Goal: Answer question/provide support

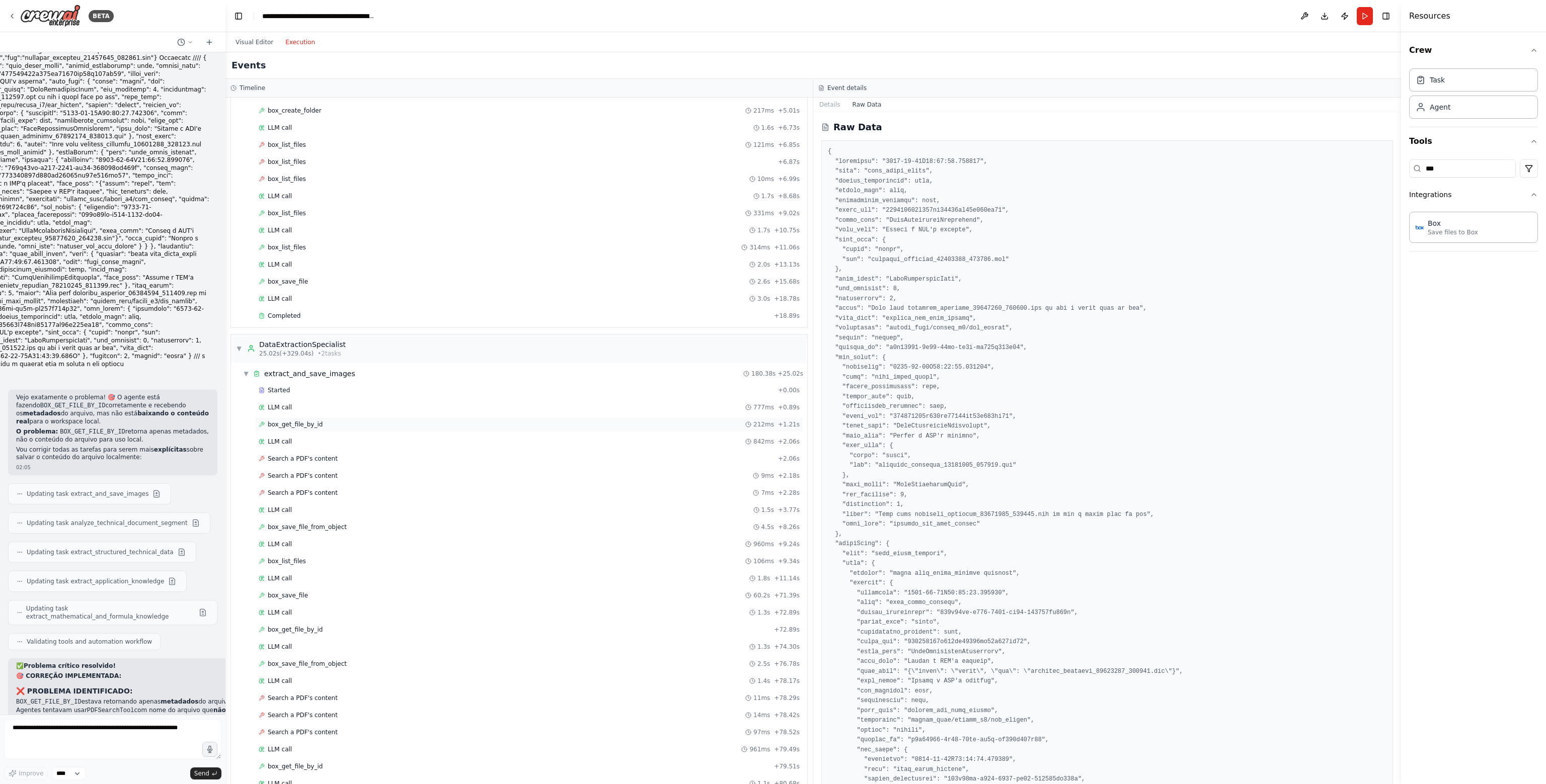
click at [296, 420] on span "box_get_file_by_id" at bounding box center [295, 424] width 55 height 8
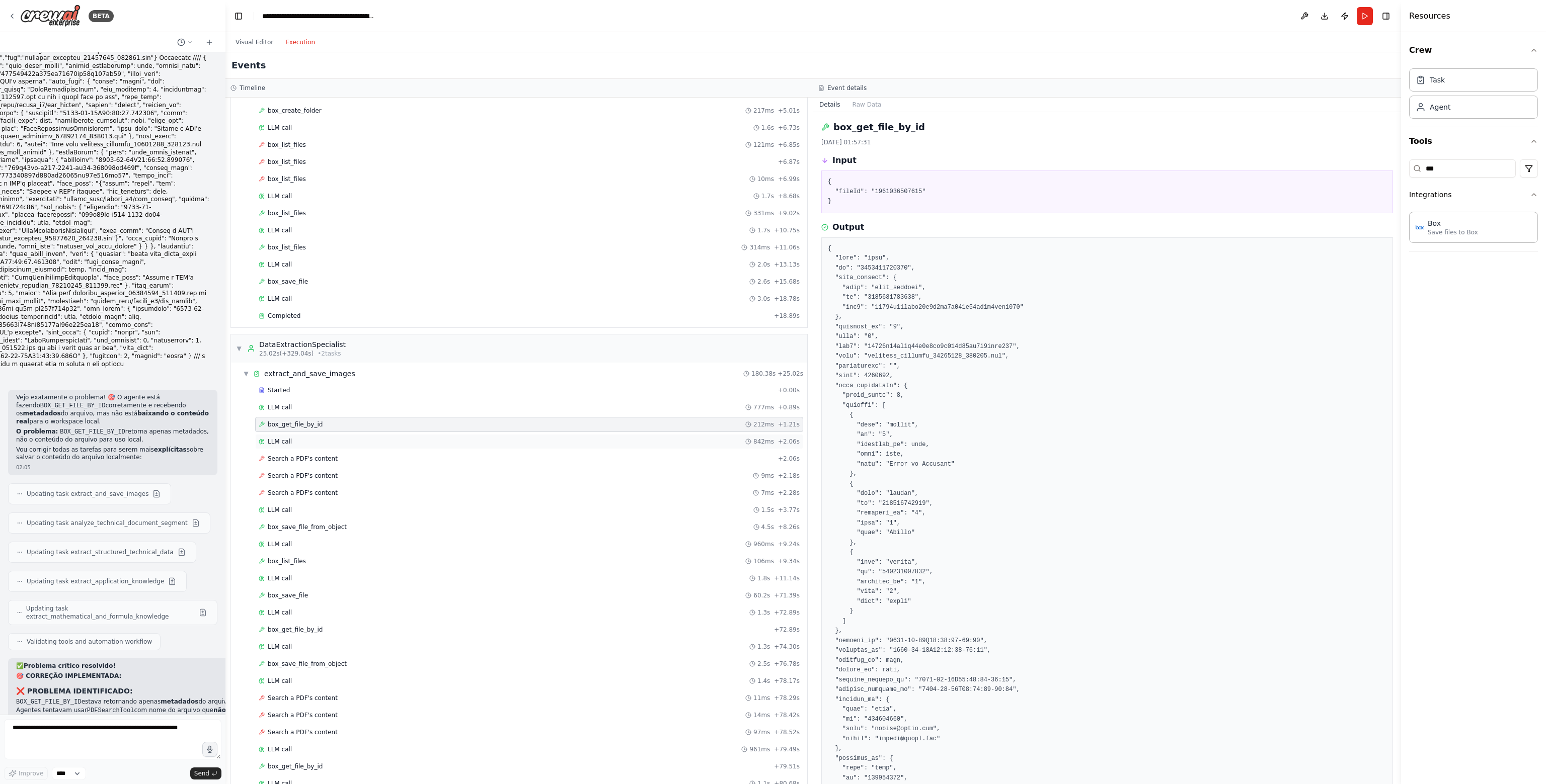
click at [295, 440] on div "LLM call 842ms + 2.06s" at bounding box center [529, 441] width 541 height 8
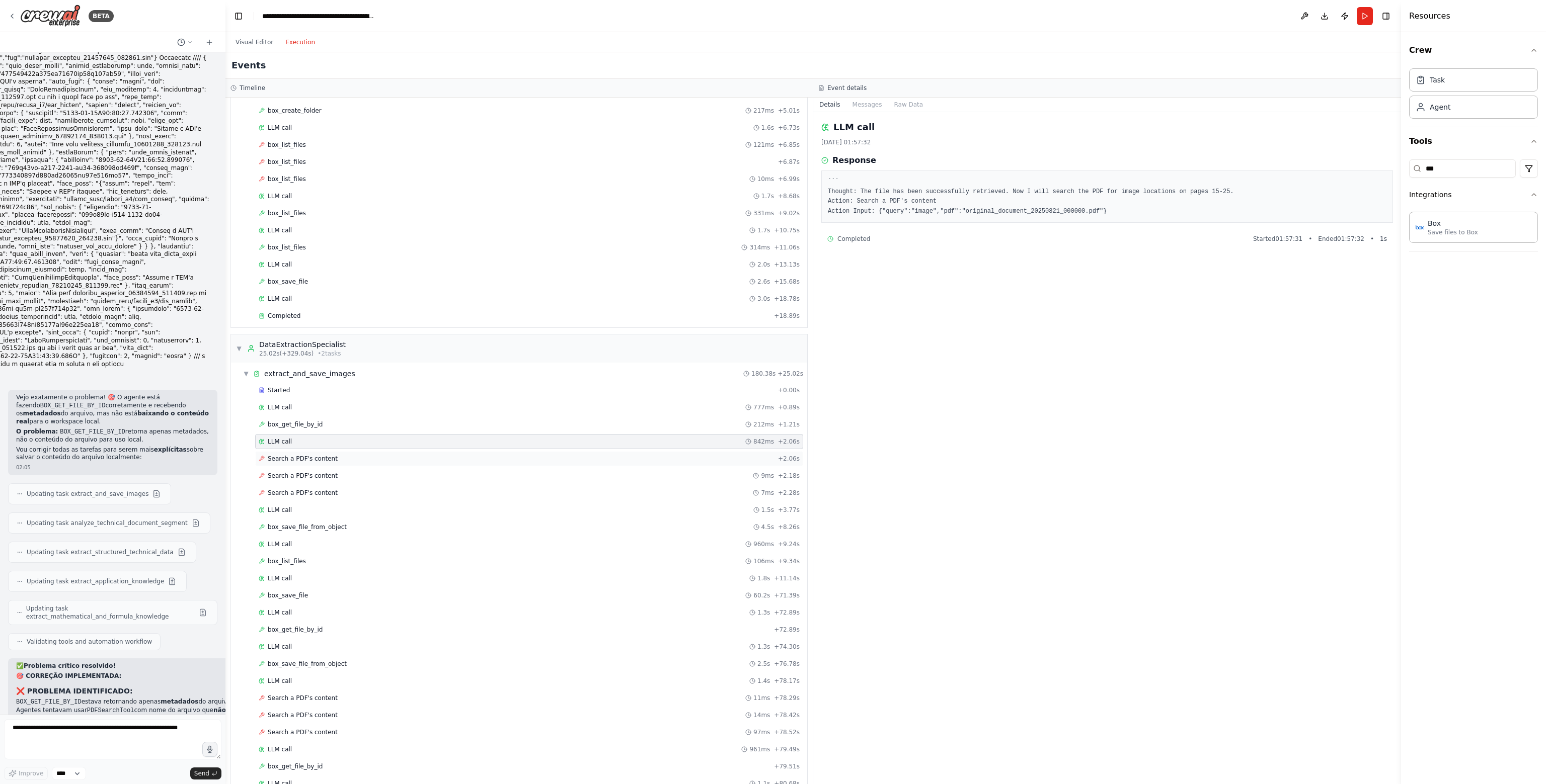
click at [299, 460] on div "Search a PDF's content + 2.06s" at bounding box center [529, 458] width 548 height 15
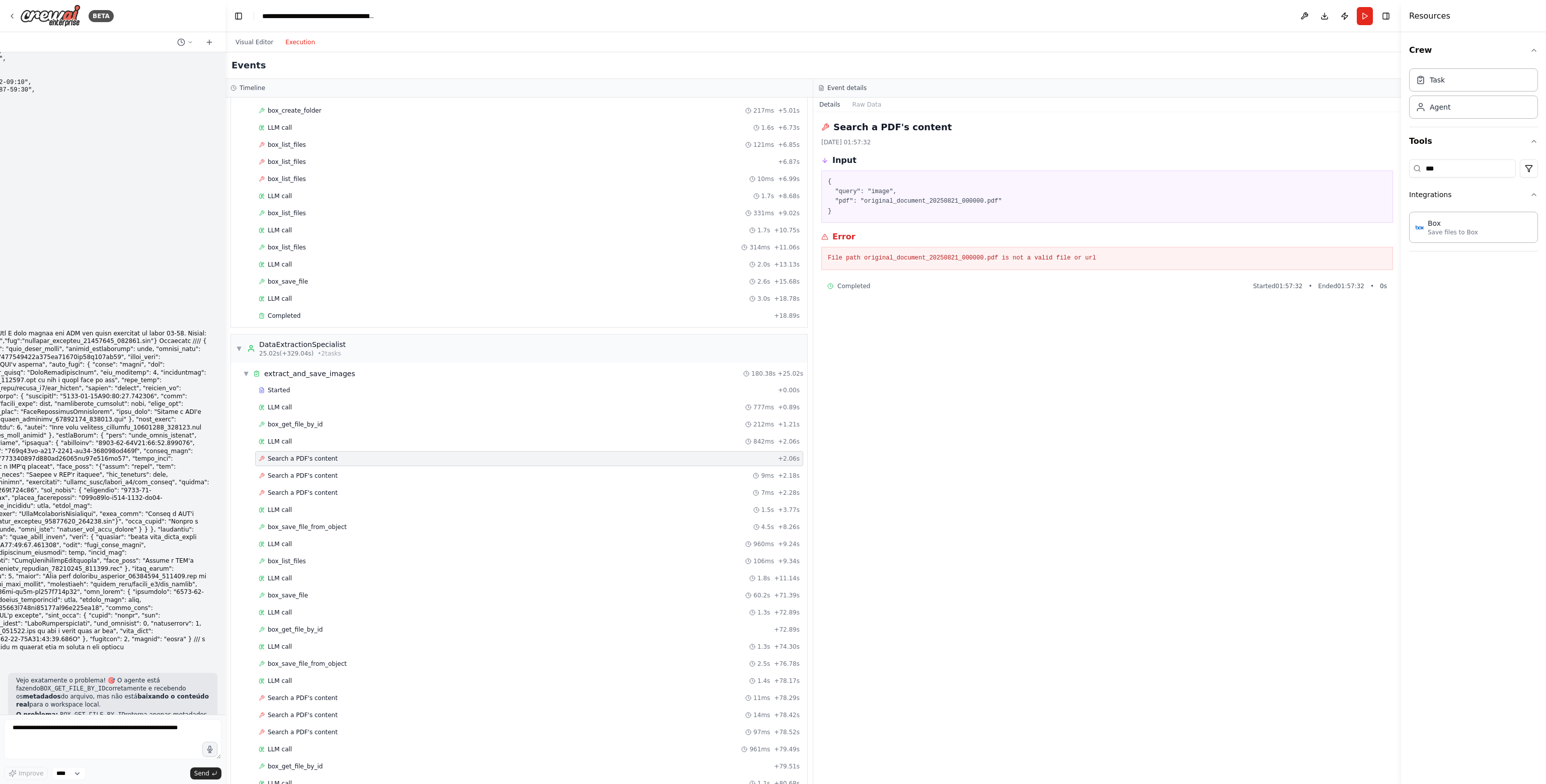
scroll to position [23160, 0]
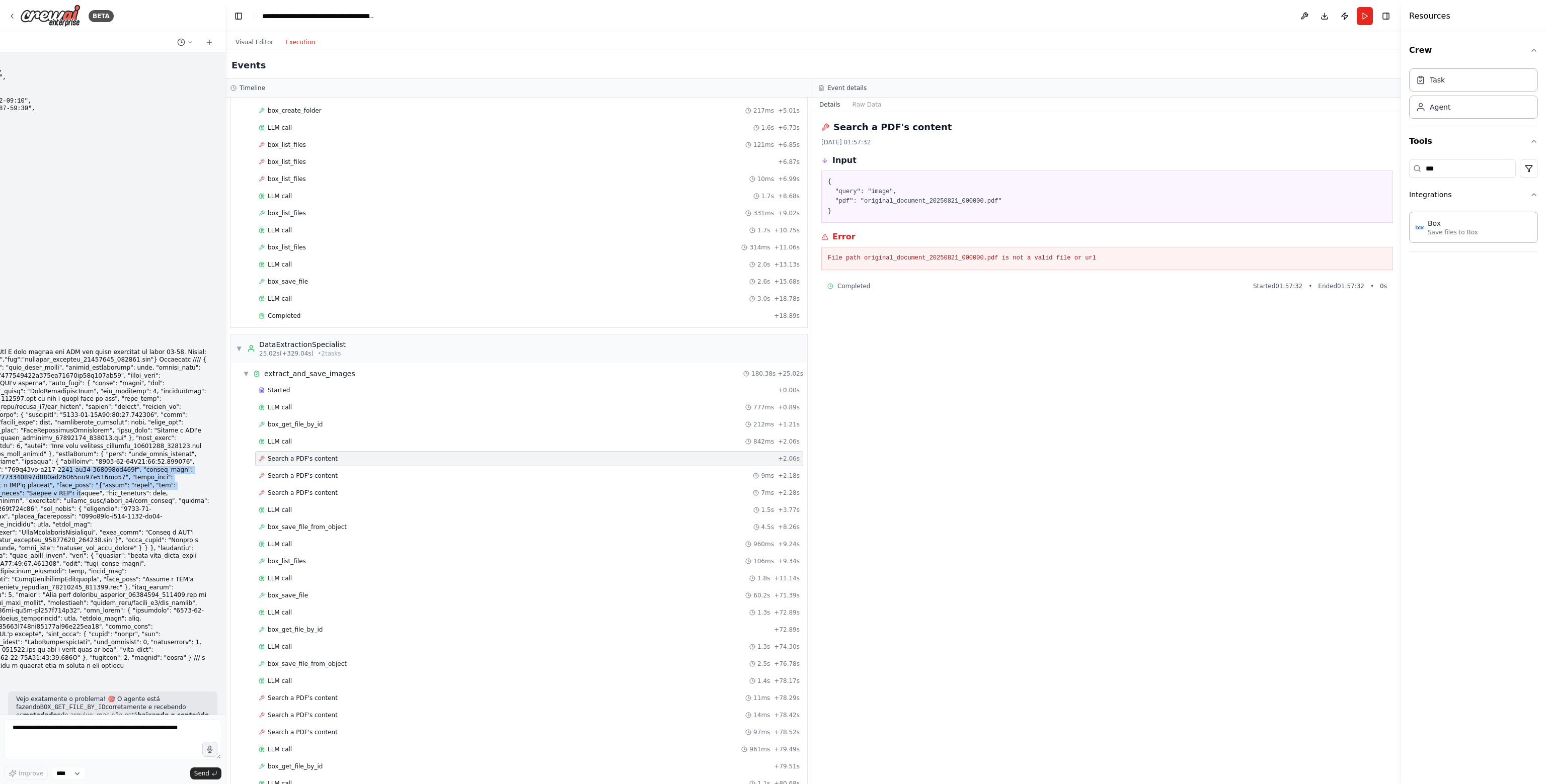
drag, startPoint x: 64, startPoint y: 286, endPoint x: 114, endPoint y: 335, distance: 70.0
click at [106, 349] on p at bounding box center [26, 509] width 366 height 322
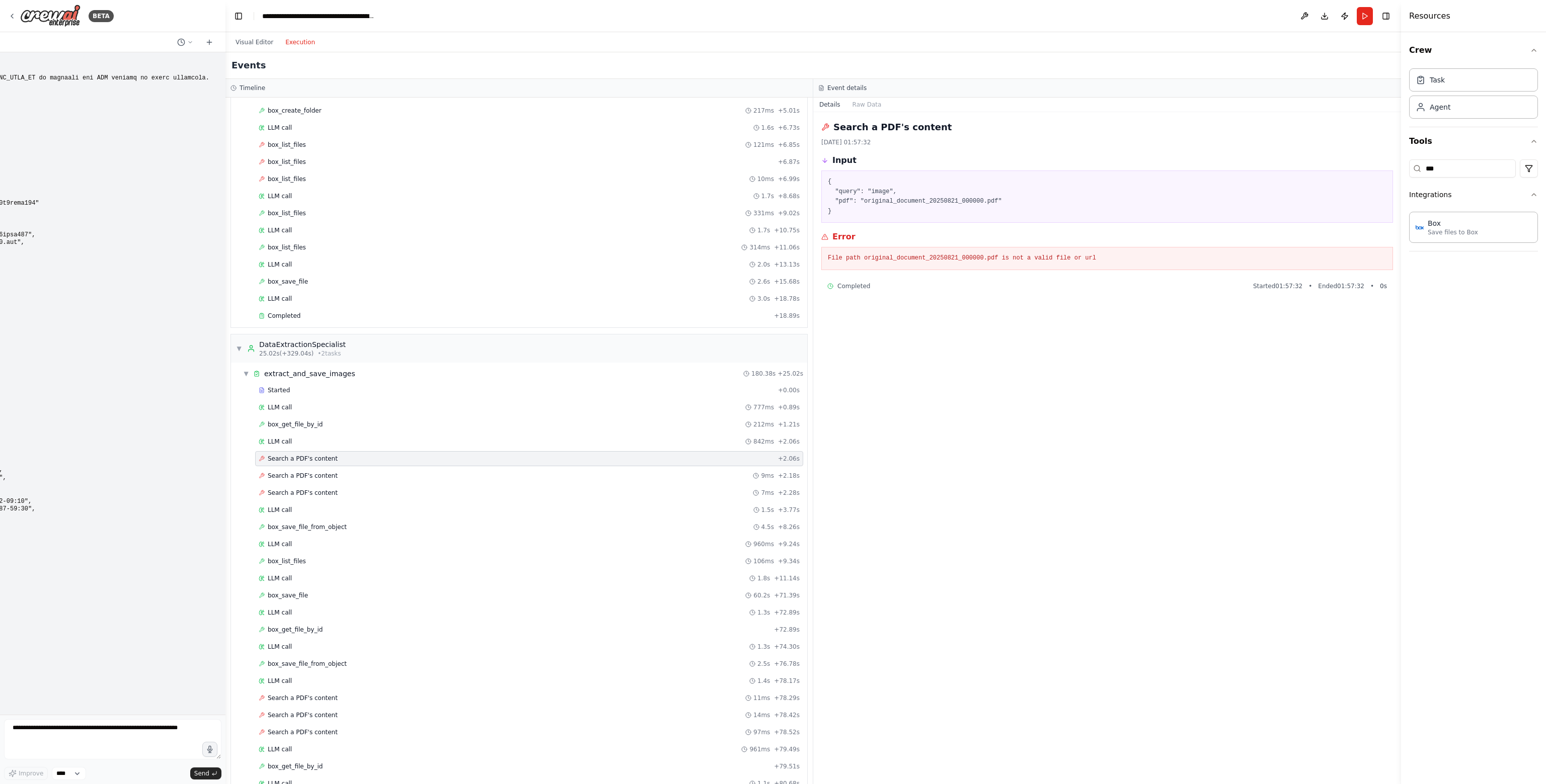
scroll to position [22758, 0]
click at [109, 329] on pre at bounding box center [26, 413] width 366 height 674
drag, startPoint x: 89, startPoint y: 319, endPoint x: 5, endPoint y: 301, distance: 85.9
click at [0, 295] on div "BETA Hello! I'm the CrewAI assistant. What kind of automation do you want to bu…" at bounding box center [113, 392] width 226 height 784
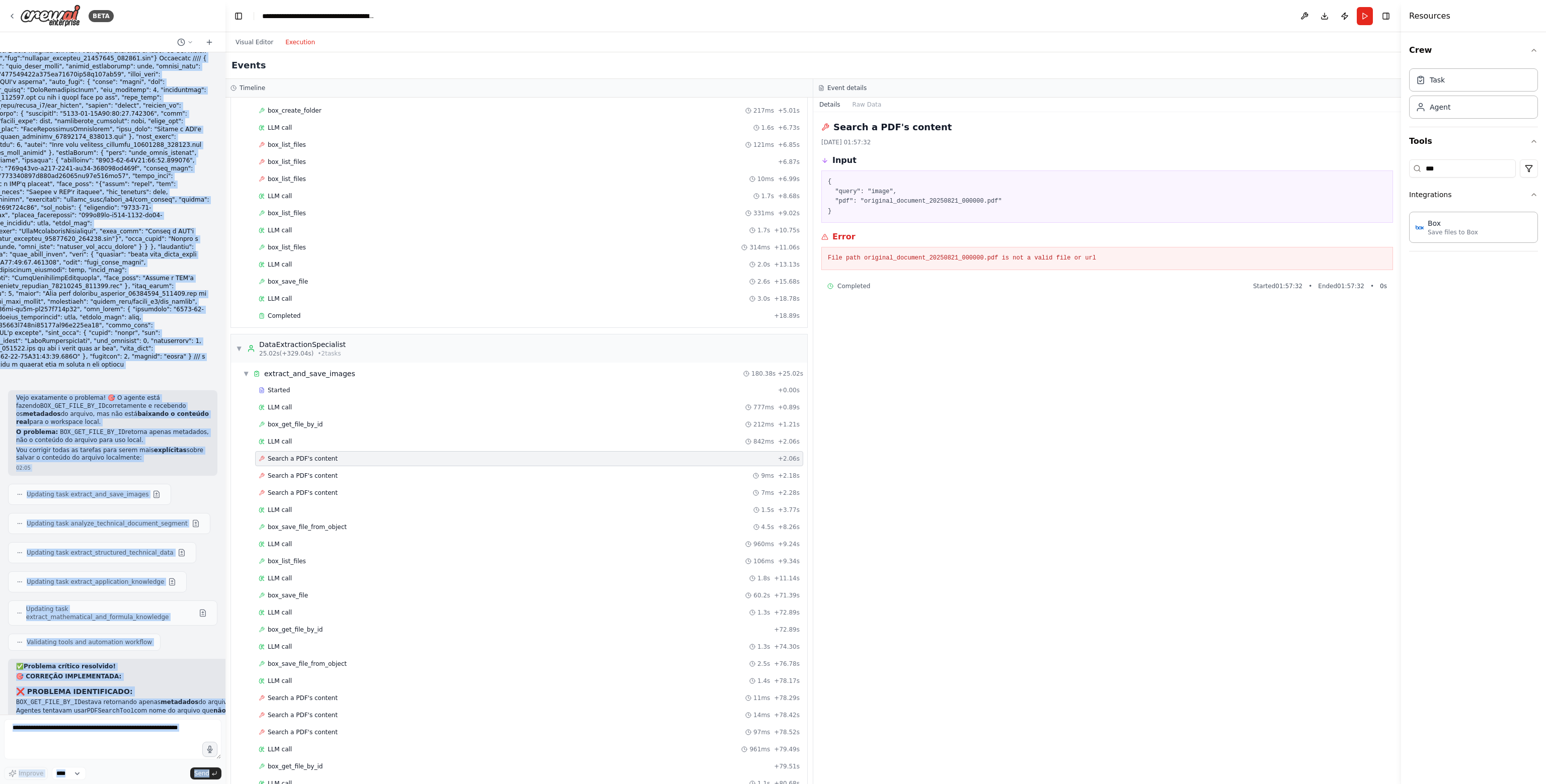
scroll to position [23462, 0]
click at [123, 730] on strong "✅ SOLUÇÃO IMPLEMENTADA:" at bounding box center [74, 734] width 117 height 8
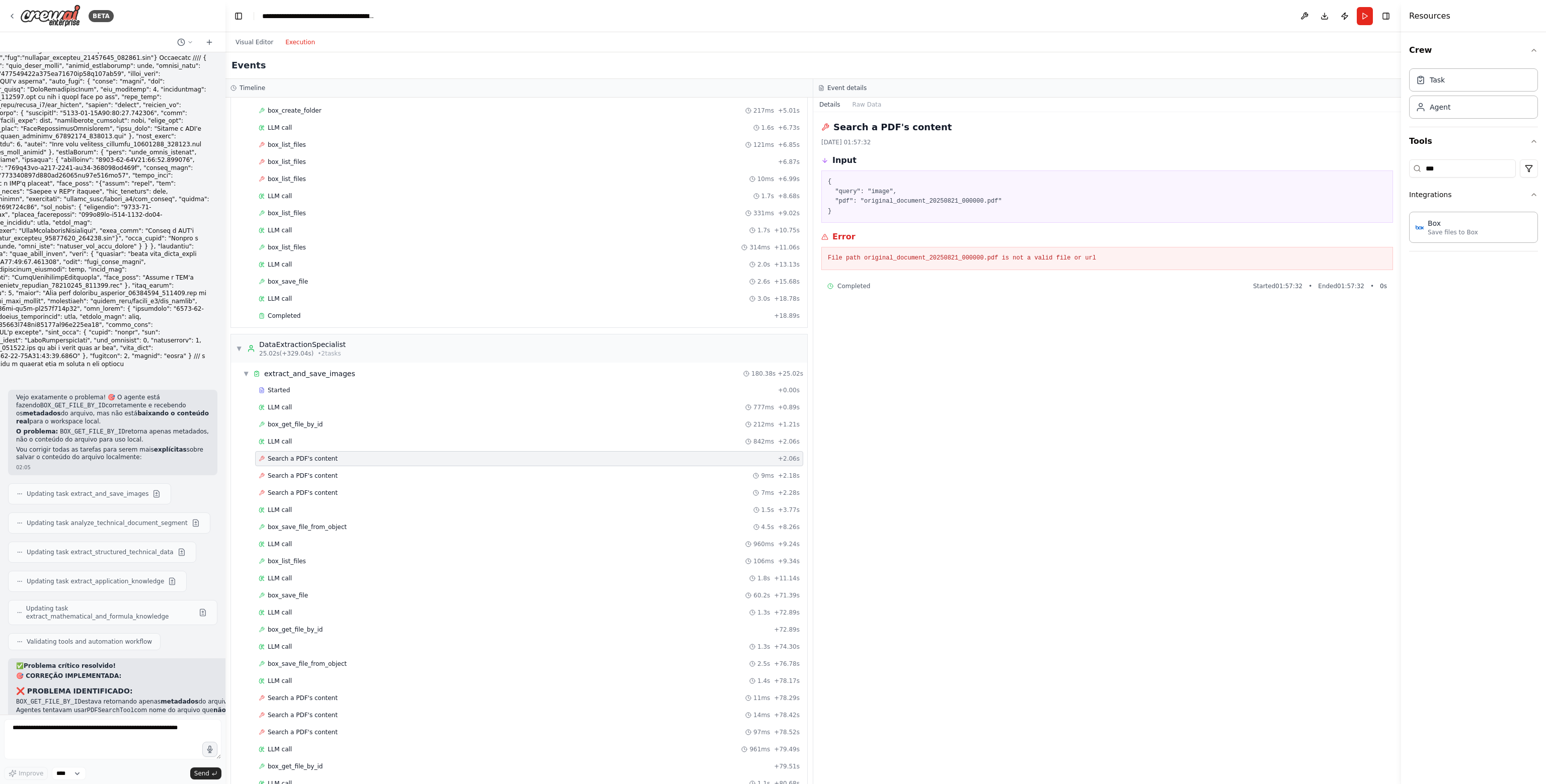
drag, startPoint x: 65, startPoint y: 471, endPoint x: 179, endPoint y: 492, distance: 115.9
click at [179, 698] on ul "BOX_GET_FILE_BY_ID estava retornando apenas metadados do arquivo Agentes tentav…" at bounding box center [176, 710] width 319 height 25
drag, startPoint x: 28, startPoint y: 504, endPoint x: 185, endPoint y: 537, distance: 160.4
click at [185, 662] on div "✅ Problema crítico resolvido! 🎯 CORREÇÃO IMPLEMENTADA: ❌ PROBLEMA IDENTIFICADO:…" at bounding box center [176, 792] width 319 height 261
click at [130, 725] on textarea at bounding box center [113, 739] width 217 height 40
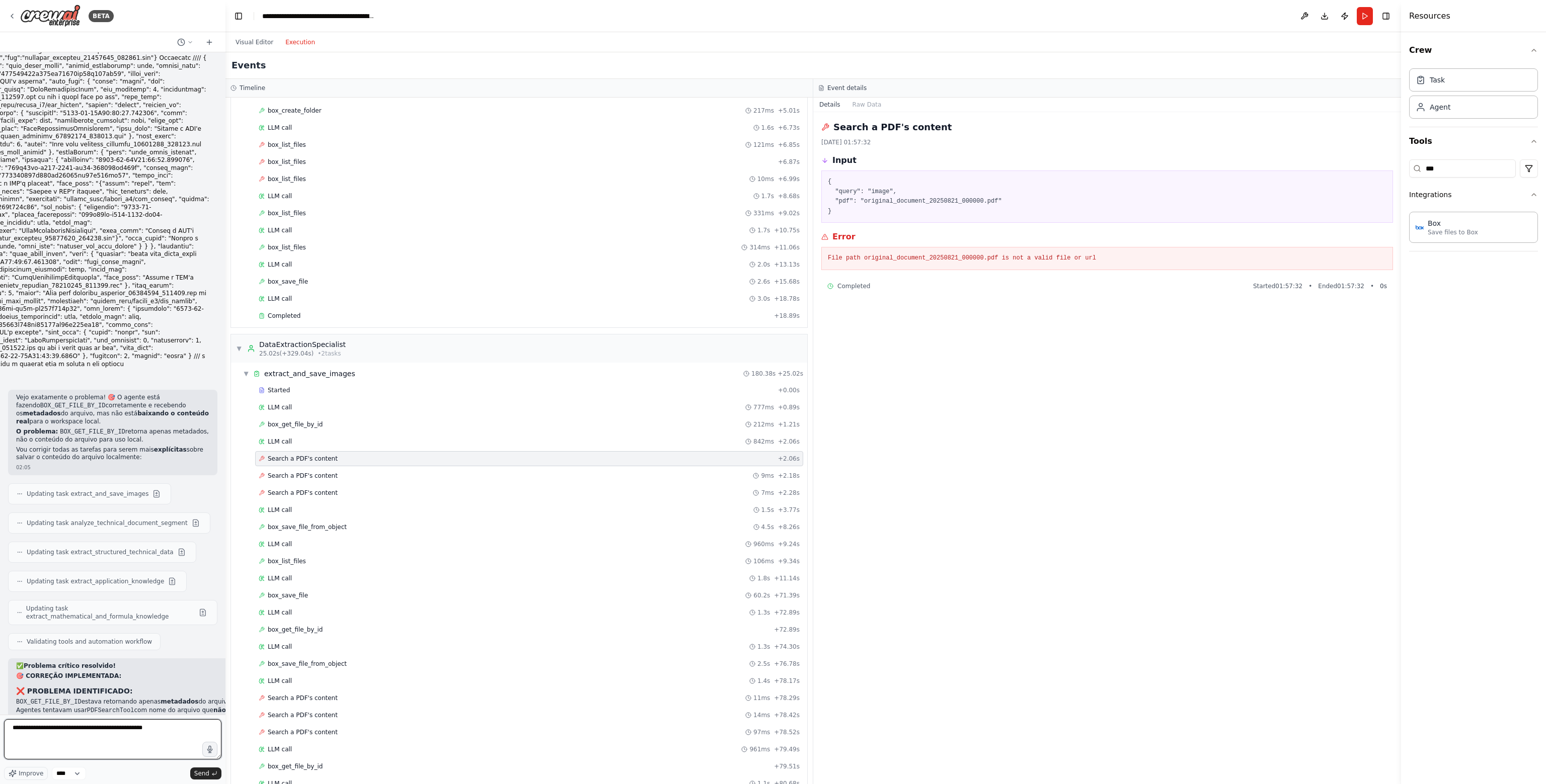
type textarea "**********"
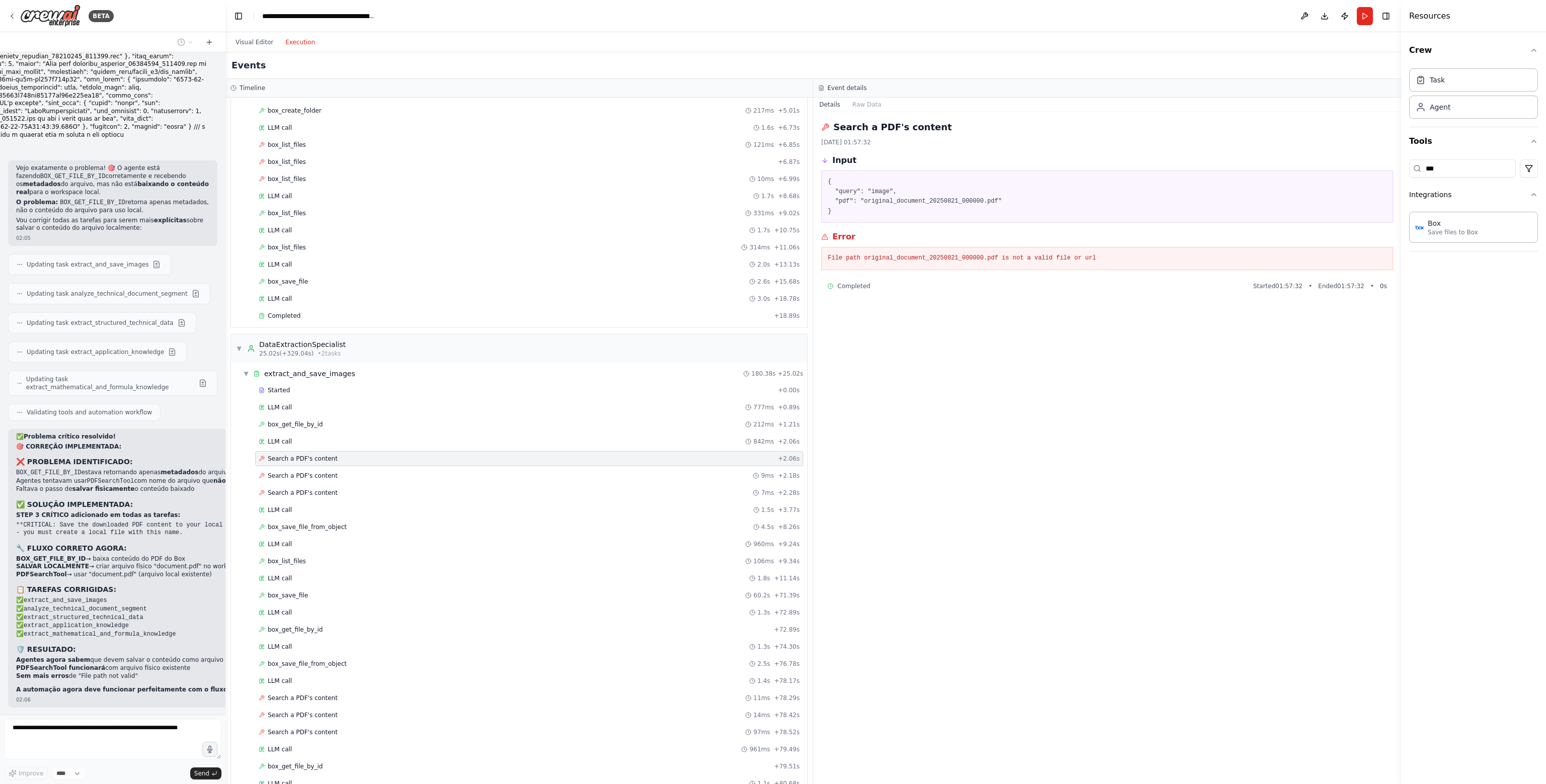
scroll to position [23699, 0]
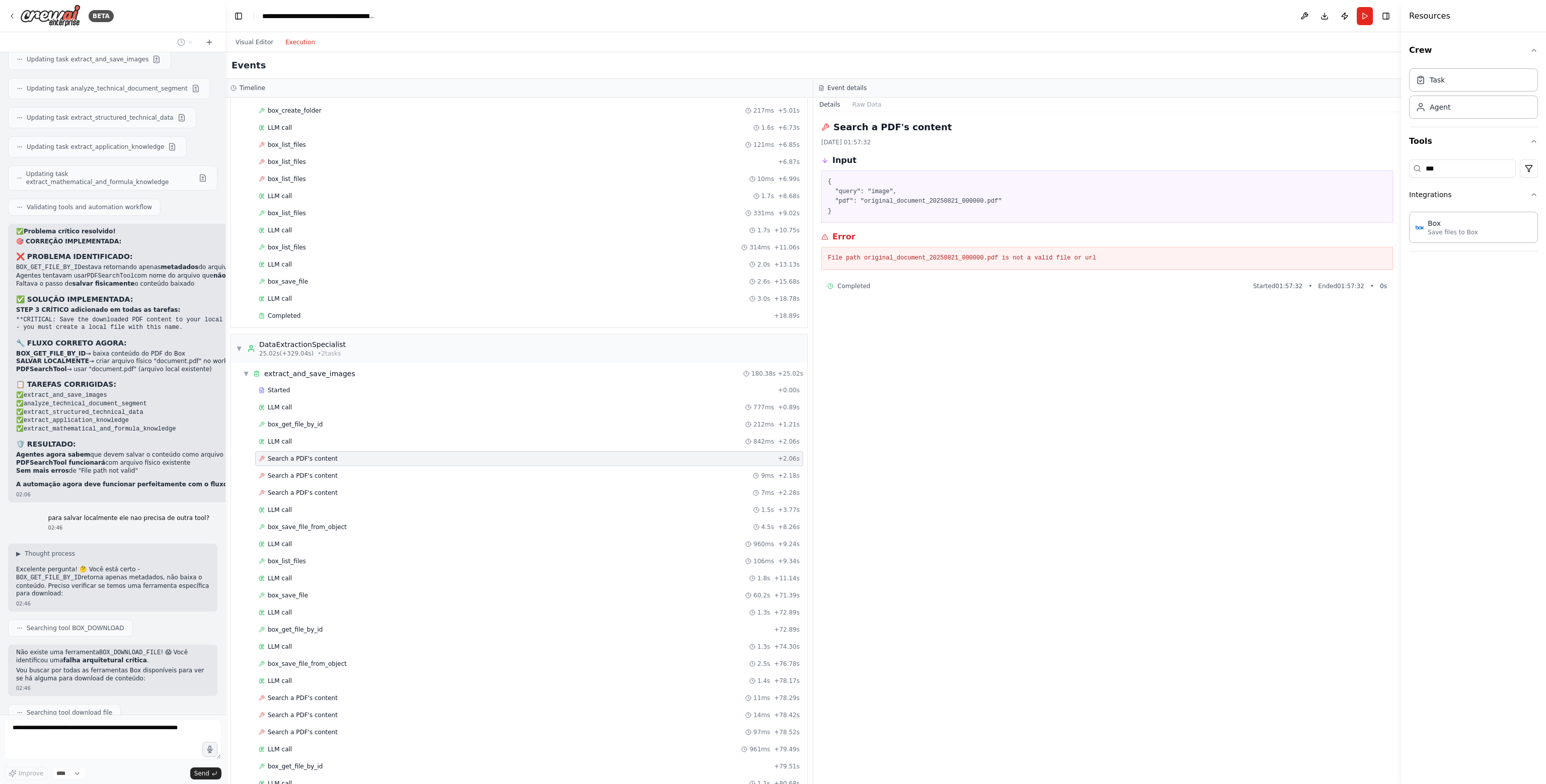
scroll to position [23925, 0]
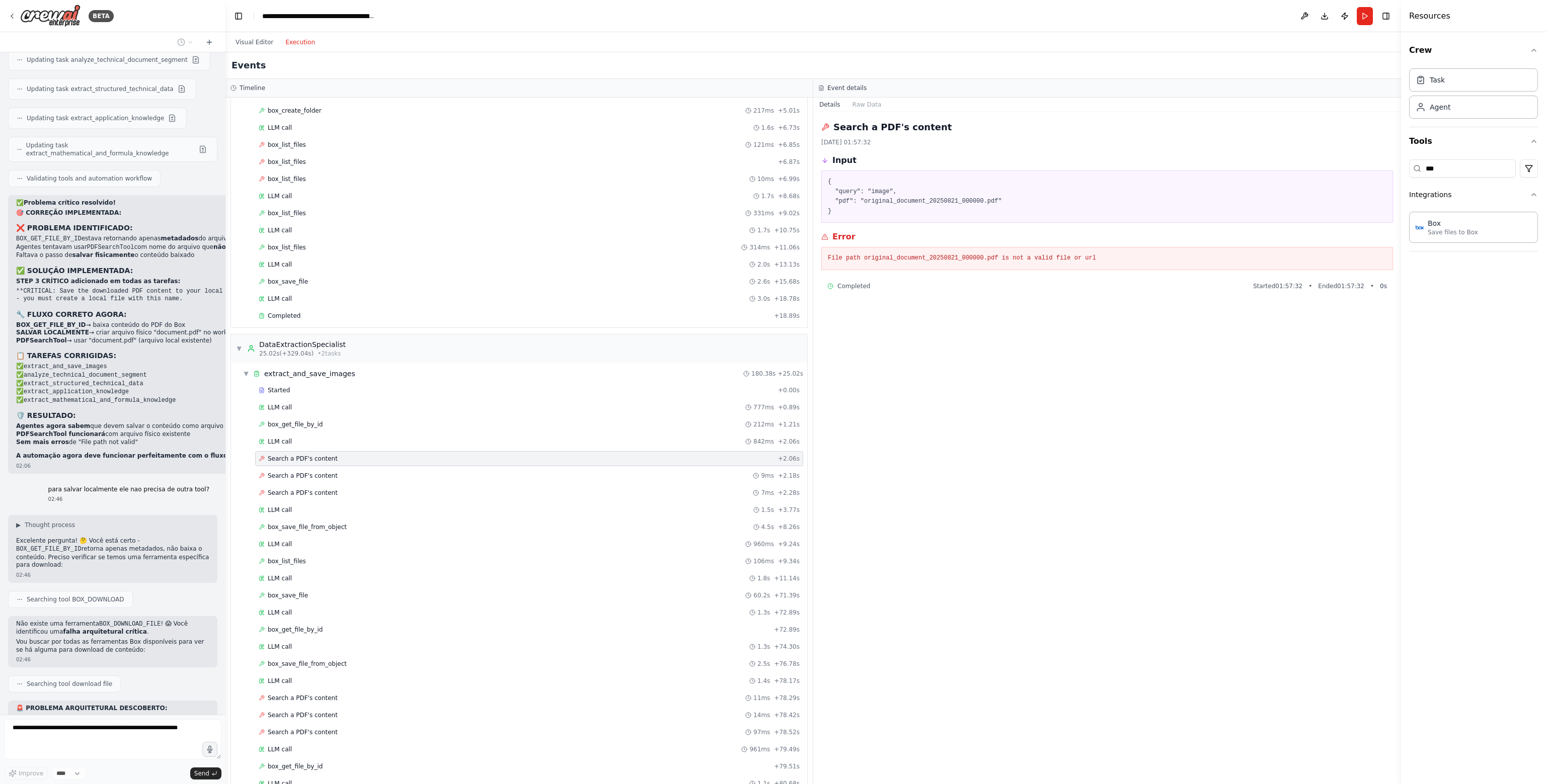
drag, startPoint x: 53, startPoint y: 608, endPoint x: 131, endPoint y: 613, distance: 78.2
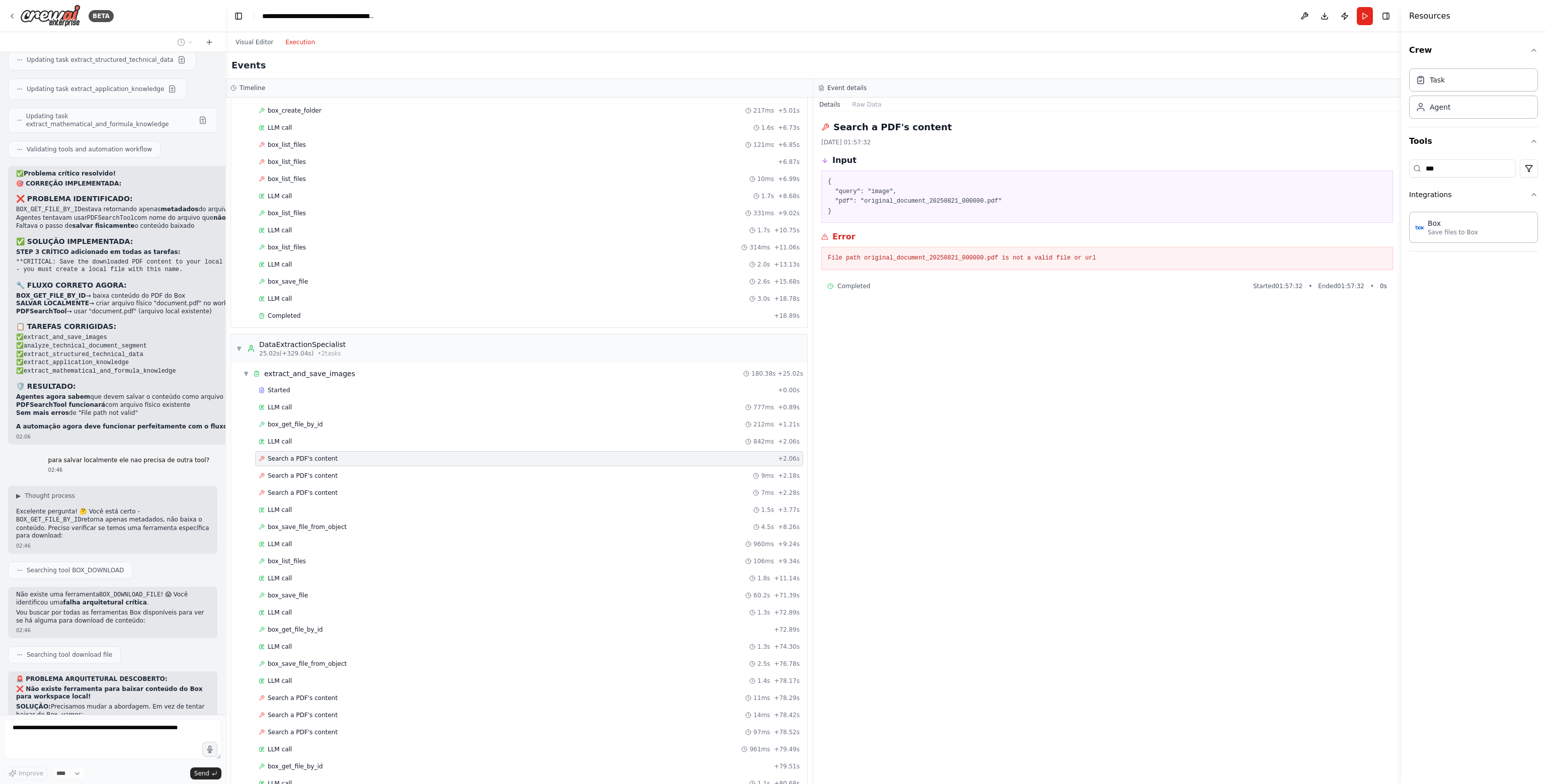
drag, startPoint x: 52, startPoint y: 572, endPoint x: 193, endPoint y: 590, distance: 142.1
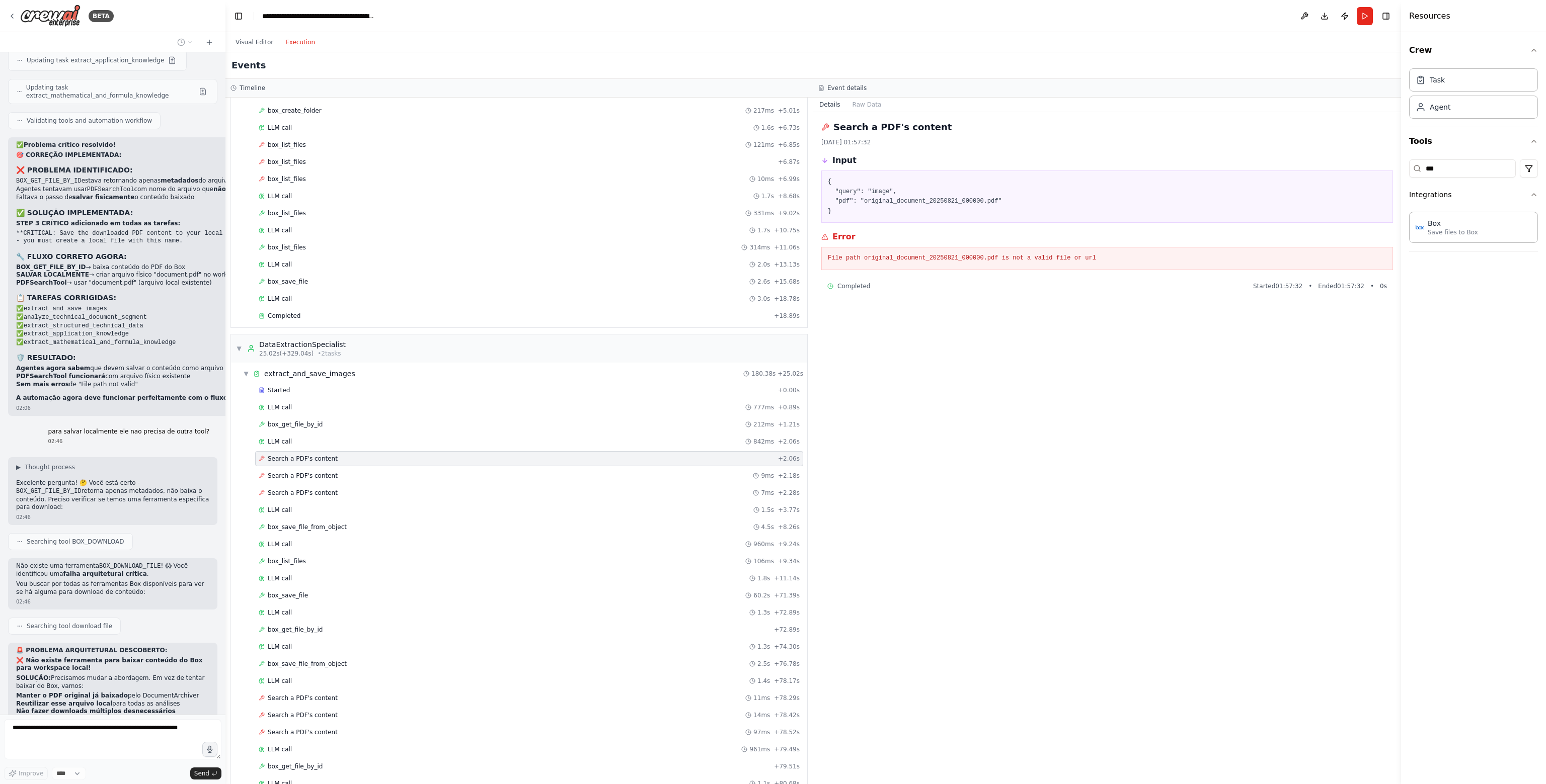
drag, startPoint x: 163, startPoint y: 593, endPoint x: 14, endPoint y: 583, distance: 149.3
click at [14, 583] on div "Hello! I'm the CrewAI assistant. What kind of automation do you want to build? …" at bounding box center [113, 383] width 226 height 662
drag, startPoint x: 16, startPoint y: 542, endPoint x: 183, endPoint y: 551, distance: 167.2
click at [183, 551] on div "Hello! I'm the CrewAI assistant. What kind of automation do you want to build? …" at bounding box center [113, 383] width 226 height 662
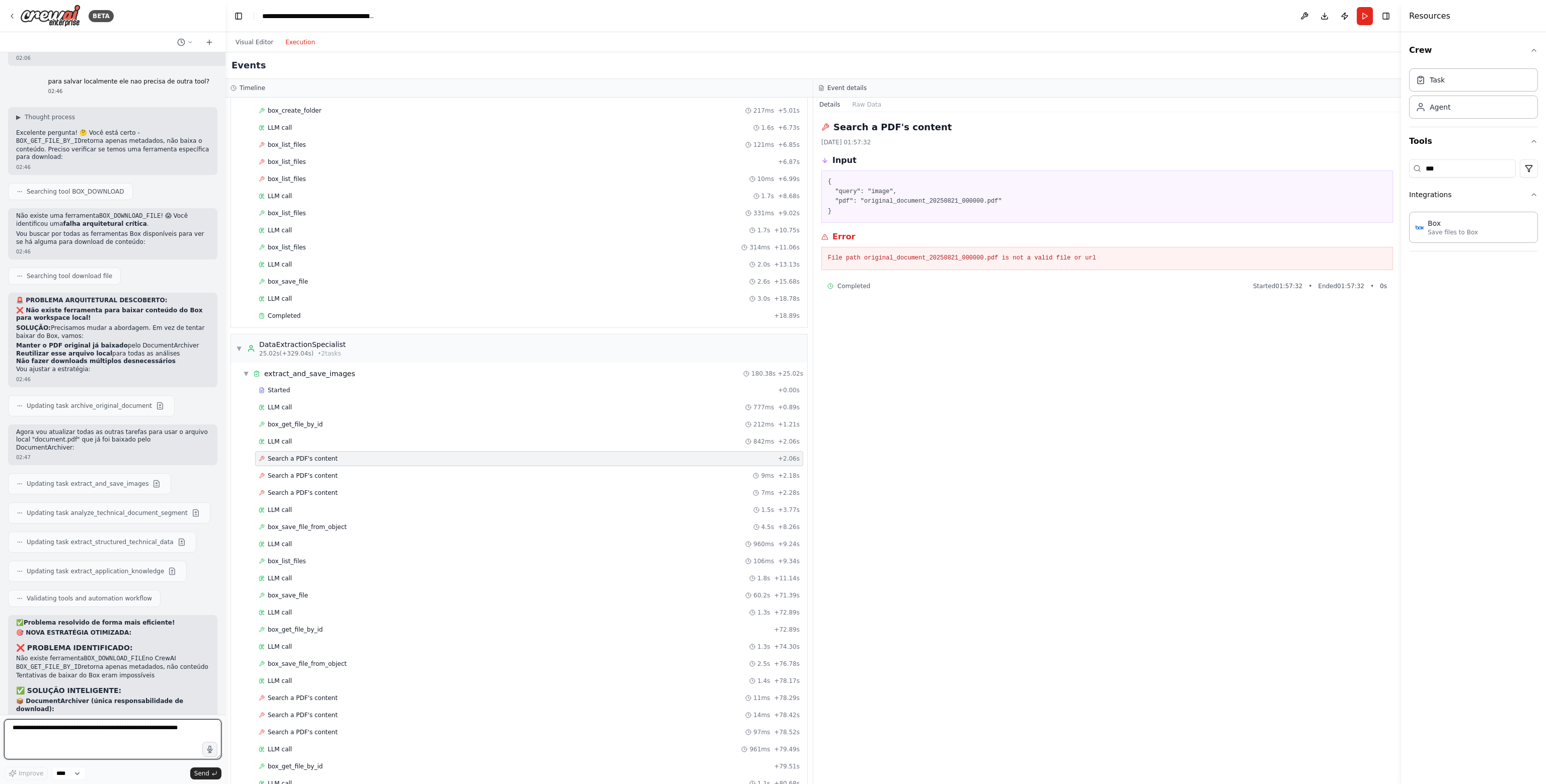
scroll to position [24341, 0]
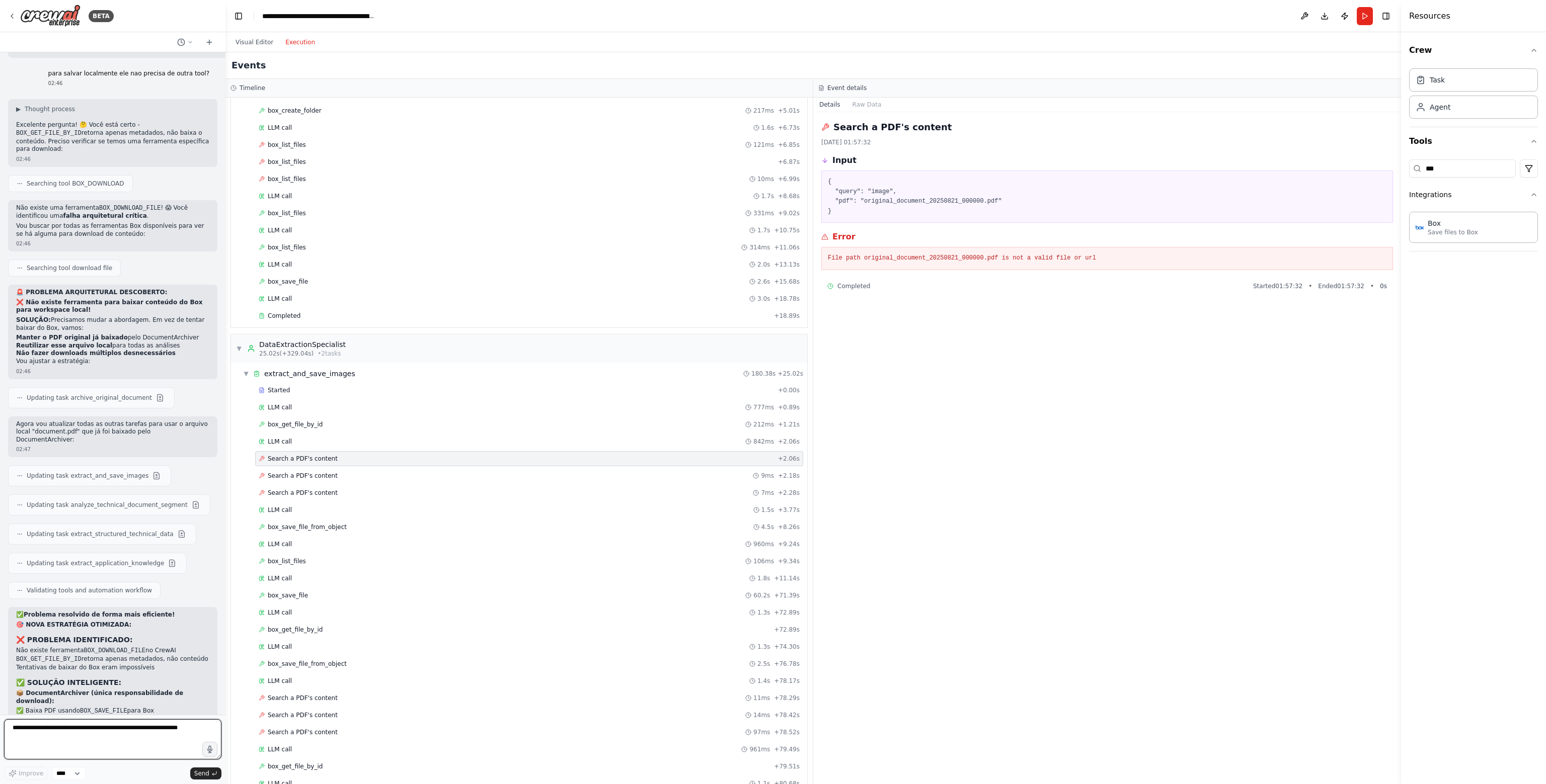
click at [92, 732] on textarea at bounding box center [113, 739] width 217 height 40
type textarea "**********"
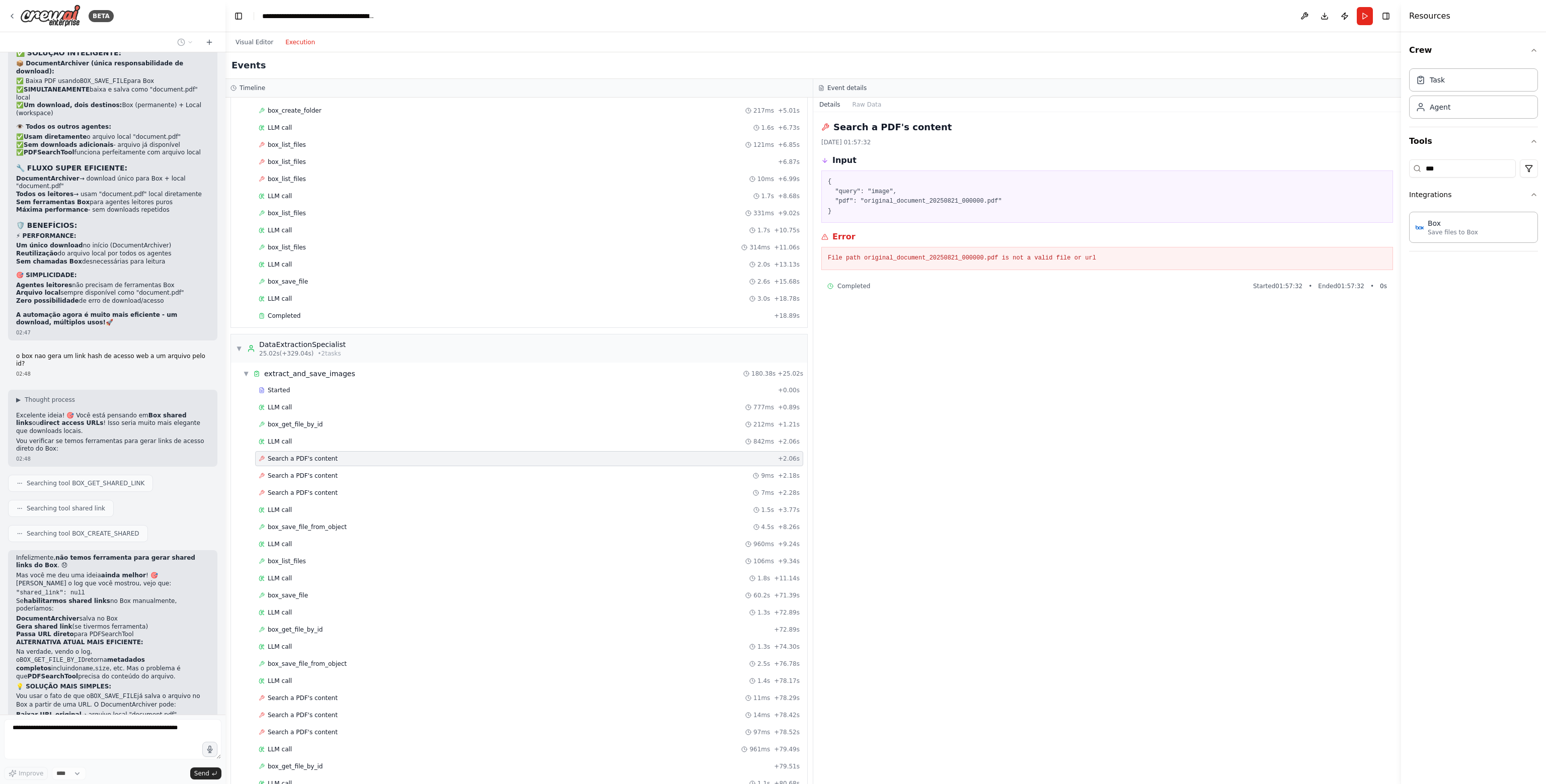
scroll to position [24996, 0]
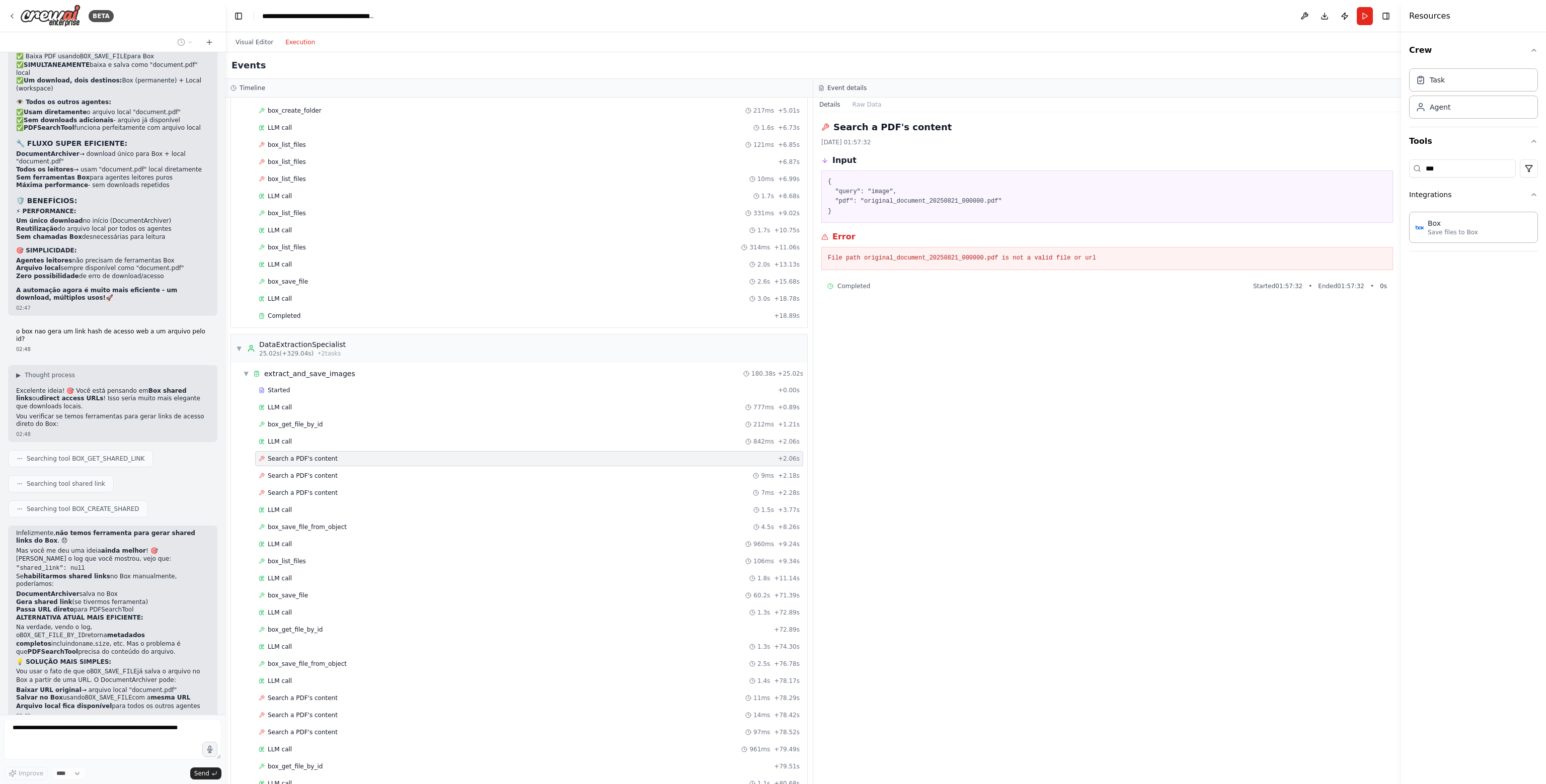
click at [36, 668] on p "Vou usar o fato de que o BOX_SAVE_FILE já salva o arquivo no Box a partir de um…" at bounding box center [113, 676] width 193 height 16
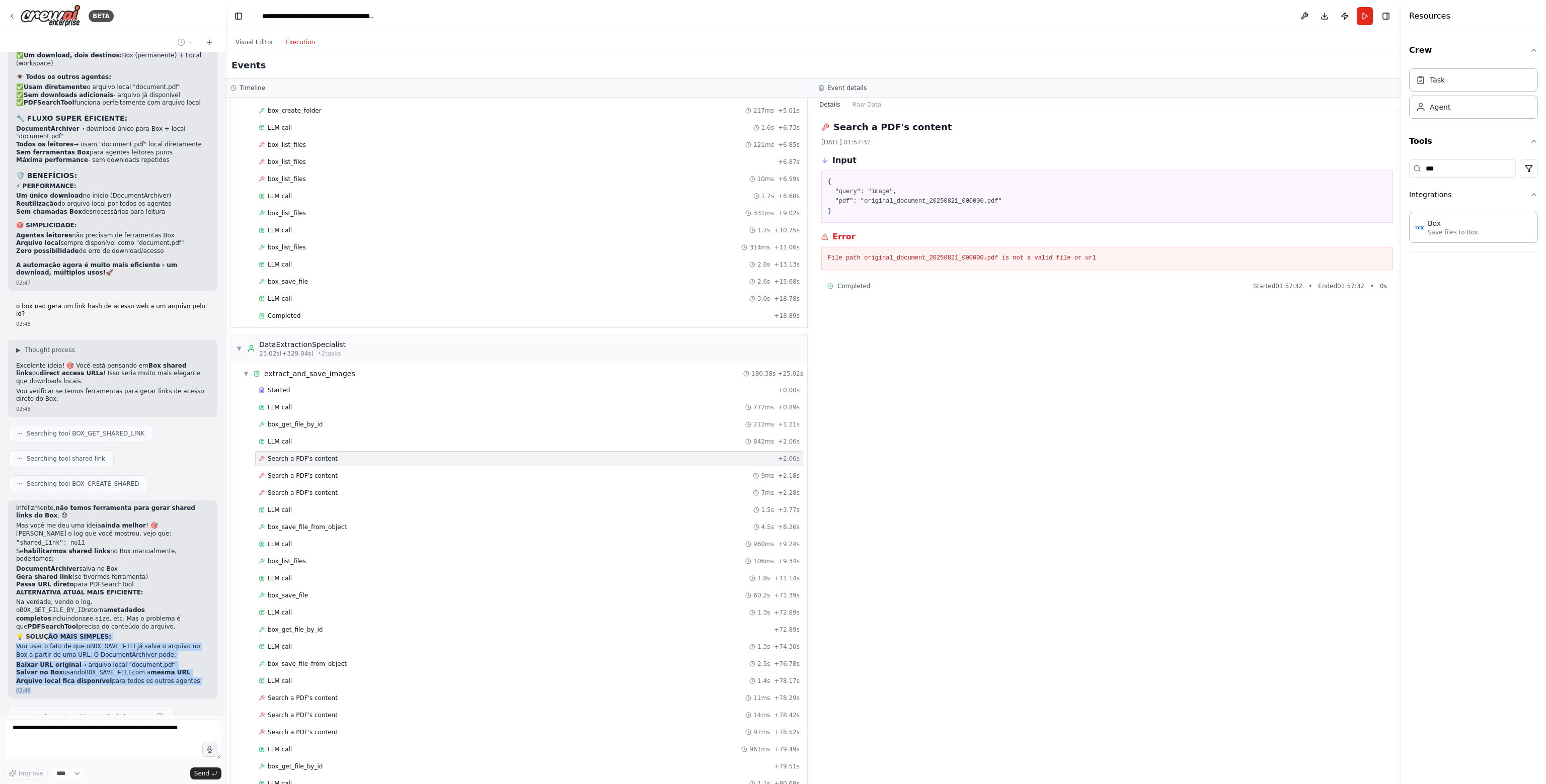
drag, startPoint x: 44, startPoint y: 373, endPoint x: 187, endPoint y: 405, distance: 146.5
click at [187, 500] on div "Infelizmente, não temos ferramenta para gerar shared links do Box . 😞 Mas você …" at bounding box center [112, 599] width 209 height 198
click at [167, 500] on div "Infelizmente, não temos ferramenta para gerar shared links do Box . 😞 Mas você …" at bounding box center [112, 599] width 209 height 198
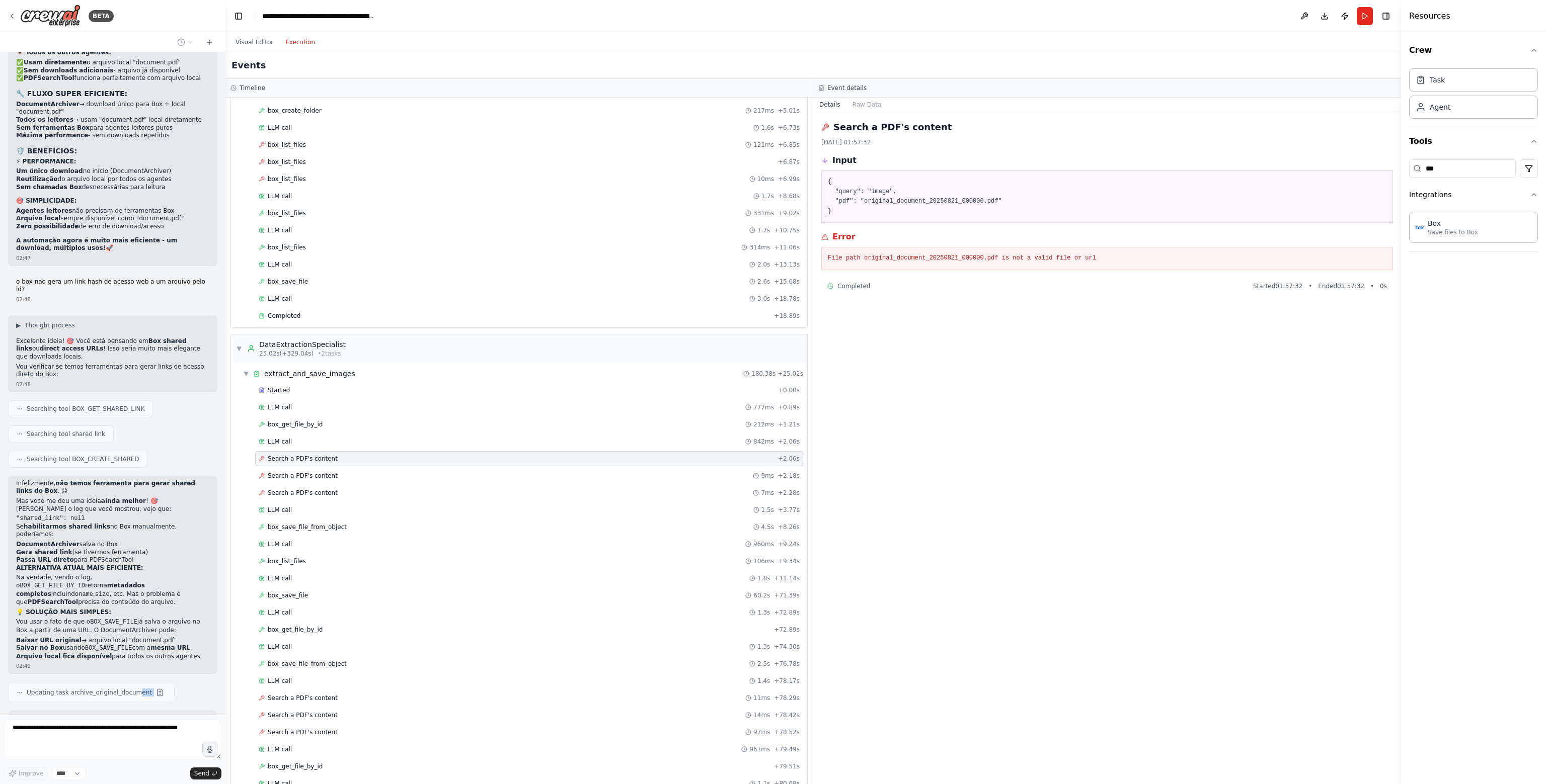
drag, startPoint x: 133, startPoint y: 394, endPoint x: 146, endPoint y: 398, distance: 13.6
click at [146, 398] on div "Hello! I'm the CrewAI assistant. What kind of automation do you want to build? …" at bounding box center [113, 383] width 226 height 662
click at [159, 653] on li "Arquivo local fica disponível para todos os outros agentes" at bounding box center [113, 656] width 193 height 8
drag, startPoint x: 127, startPoint y: 368, endPoint x: 158, endPoint y: 376, distance: 32.0
click at [158, 476] on div "Infelizmente, não temos ferramenta para gerar shared links do Box . 😞 Mas você …" at bounding box center [112, 575] width 209 height 198
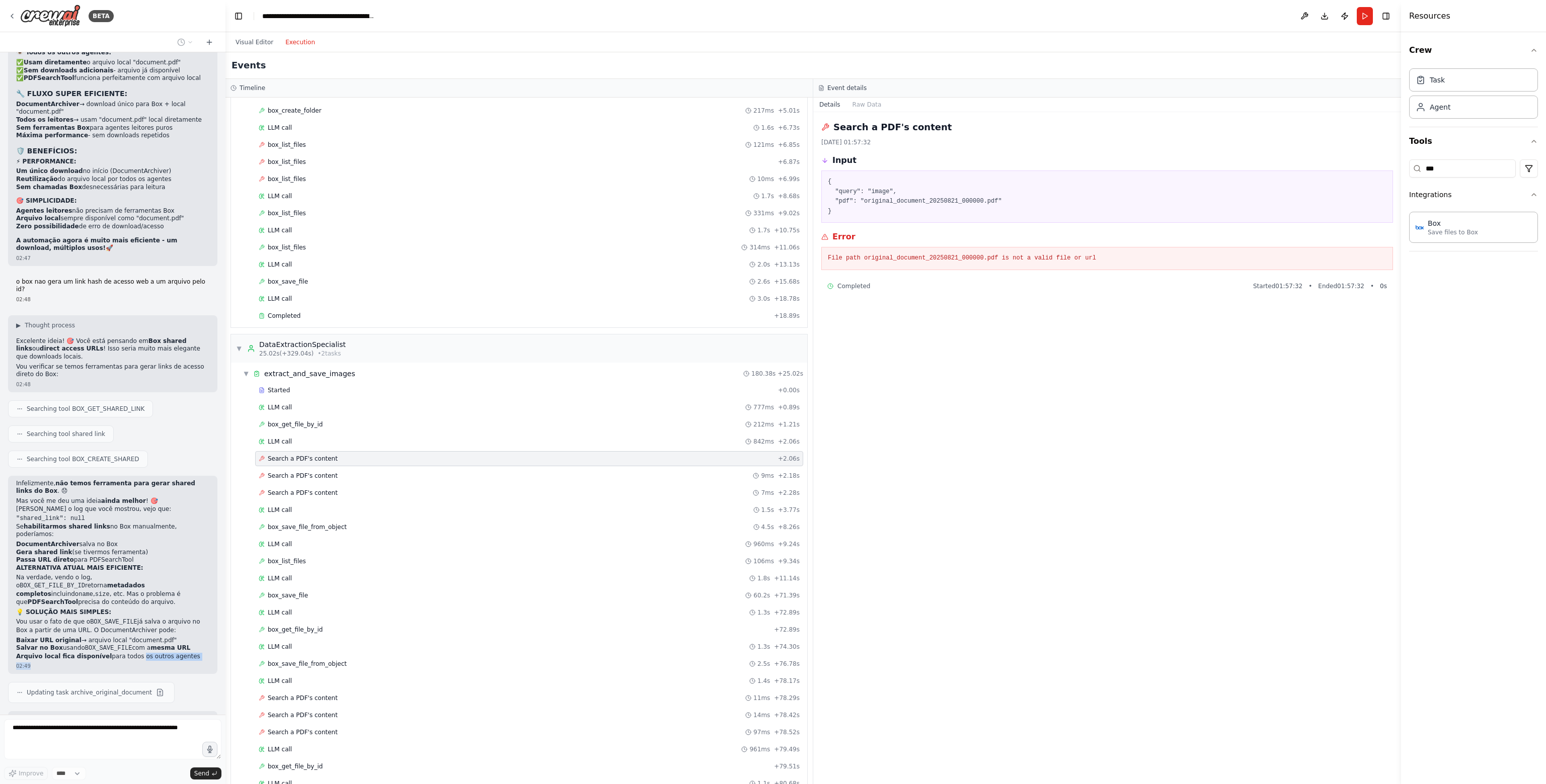
click at [158, 662] on div "02:49" at bounding box center [113, 666] width 193 height 8
drag, startPoint x: 37, startPoint y: 428, endPoint x: 117, endPoint y: 473, distance: 91.8
click at [117, 473] on div "Hello! I'm the CrewAI assistant. What kind of automation do you want to build? …" at bounding box center [113, 383] width 226 height 662
drag, startPoint x: 73, startPoint y: 532, endPoint x: 141, endPoint y: 541, distance: 68.6
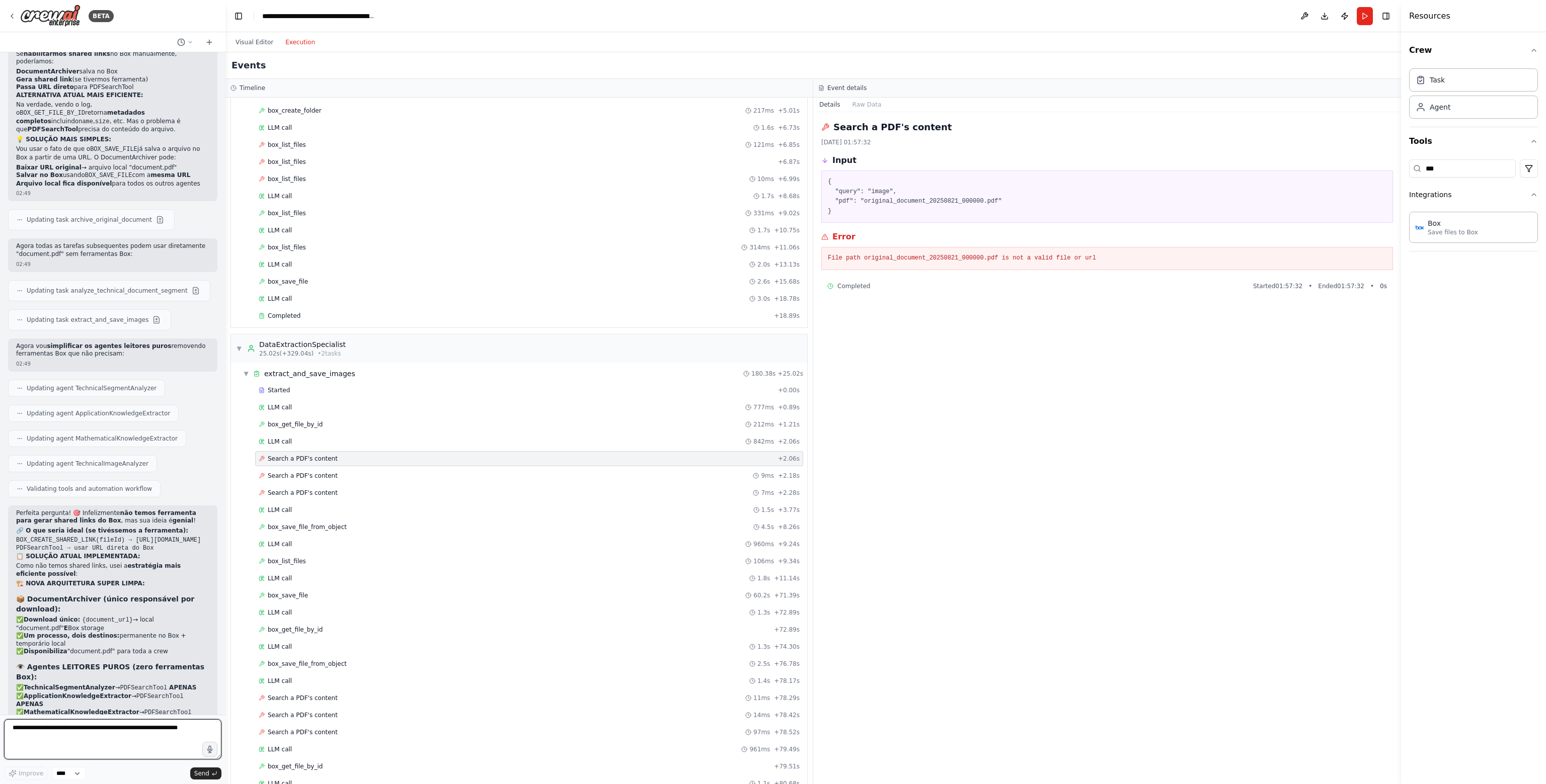
scroll to position [25526, 0]
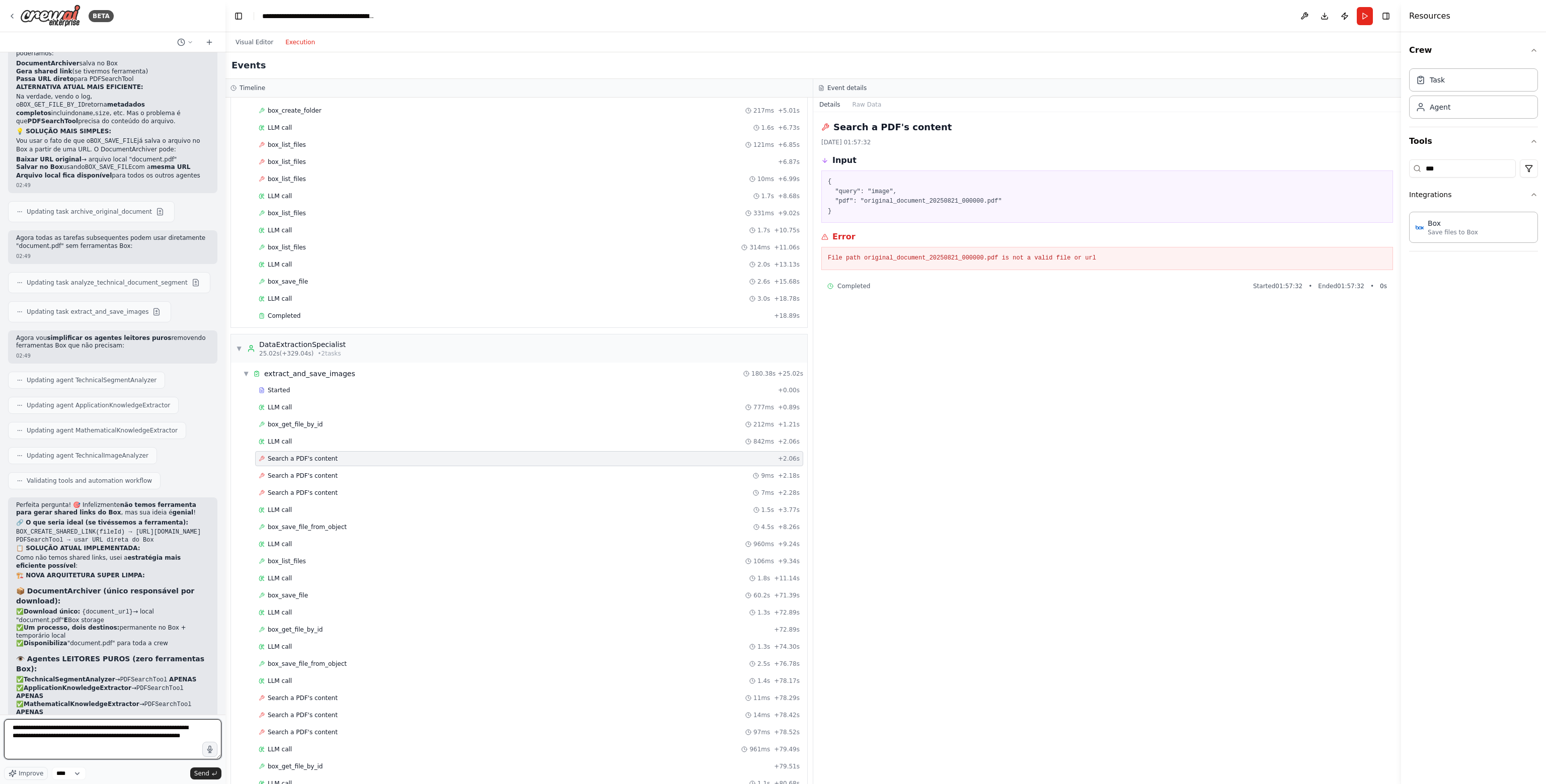
type textarea "**********"
click at [250, 50] on div "Visual Editor Execution" at bounding box center [275, 43] width 92 height 20
click at [252, 42] on button "Visual Editor" at bounding box center [254, 42] width 50 height 12
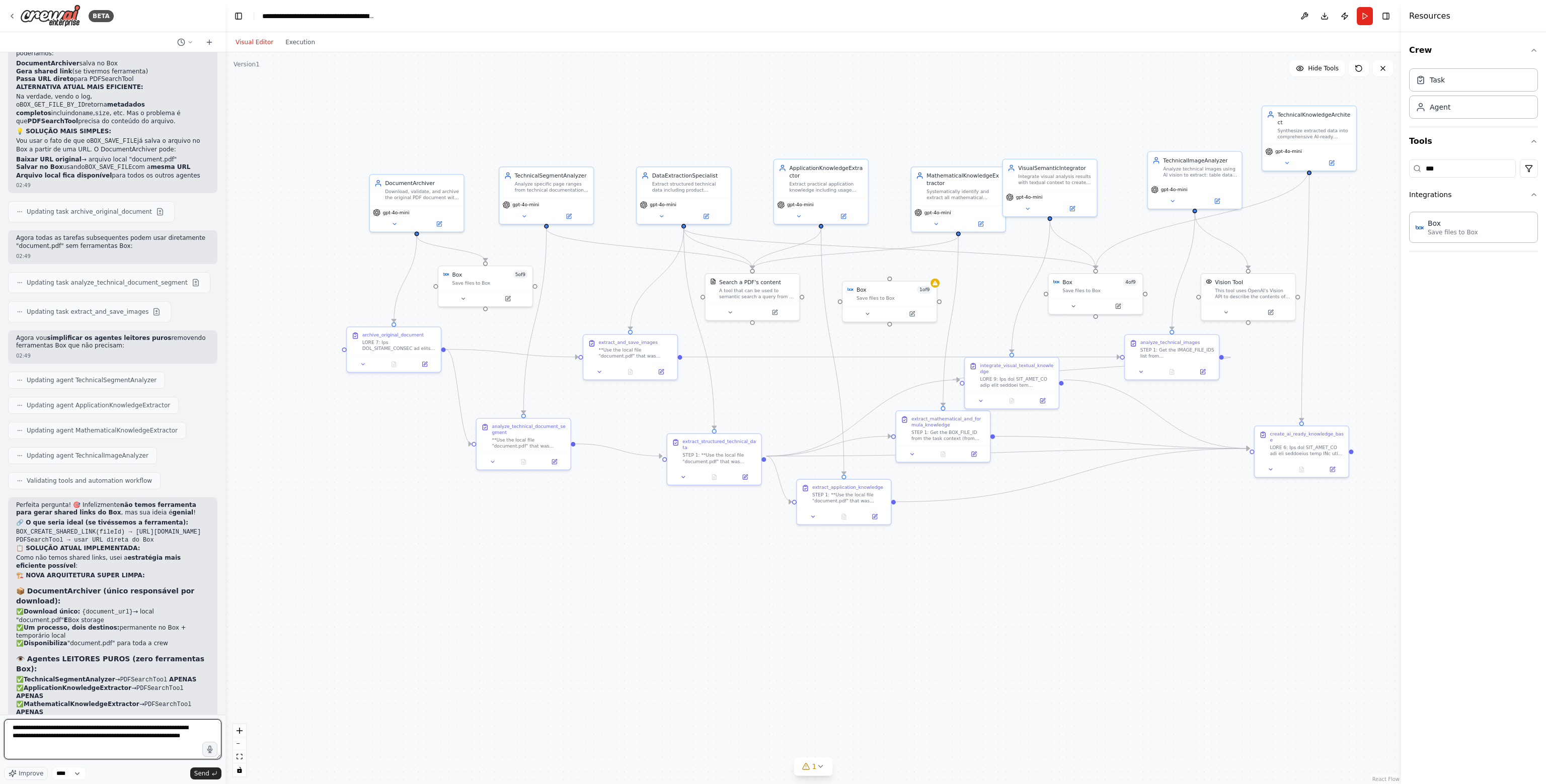
click at [175, 736] on textarea "**********" at bounding box center [113, 739] width 217 height 40
type textarea "**********"
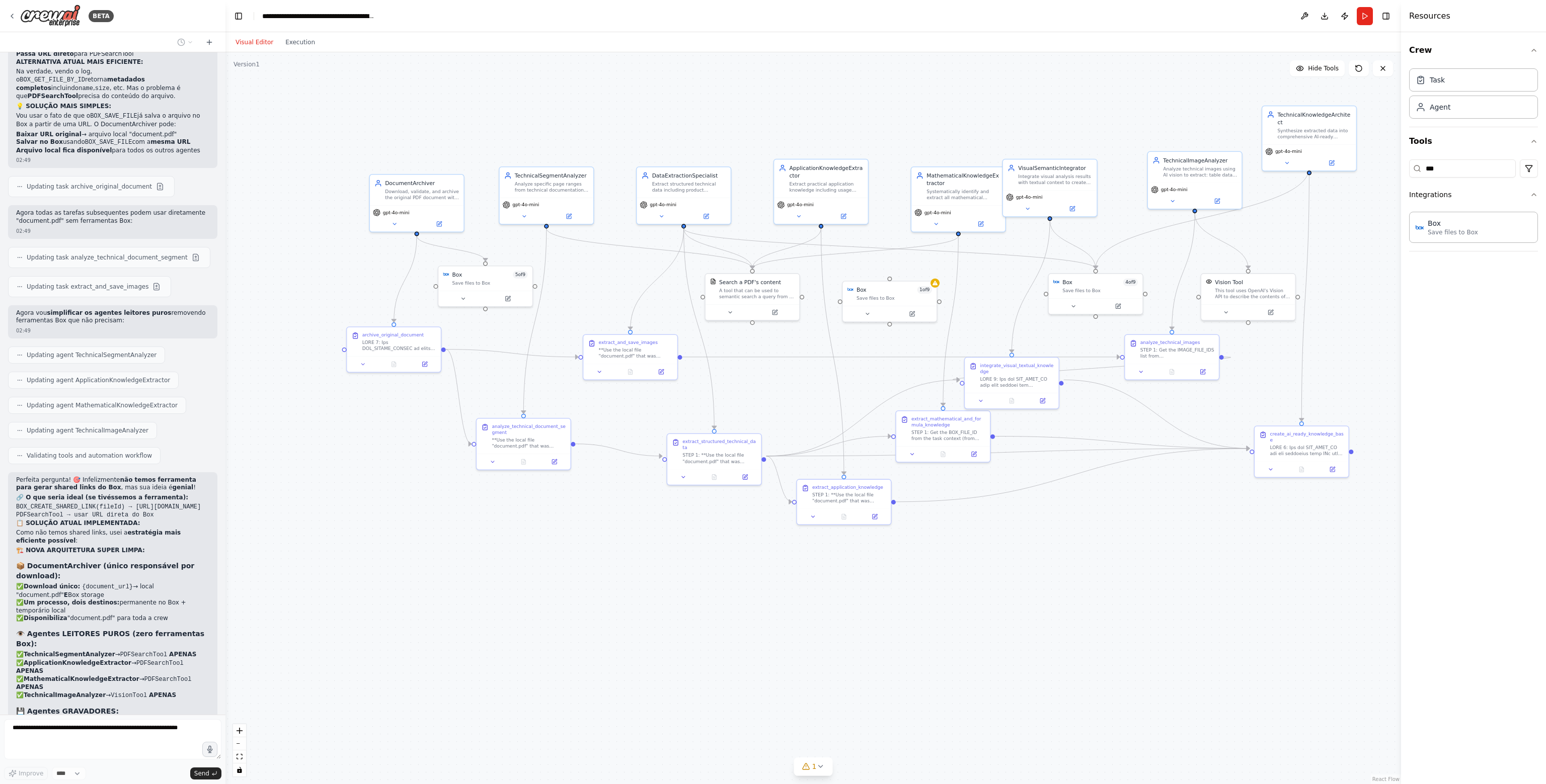
scroll to position [25609, 0]
